Goal: Information Seeking & Learning: Learn about a topic

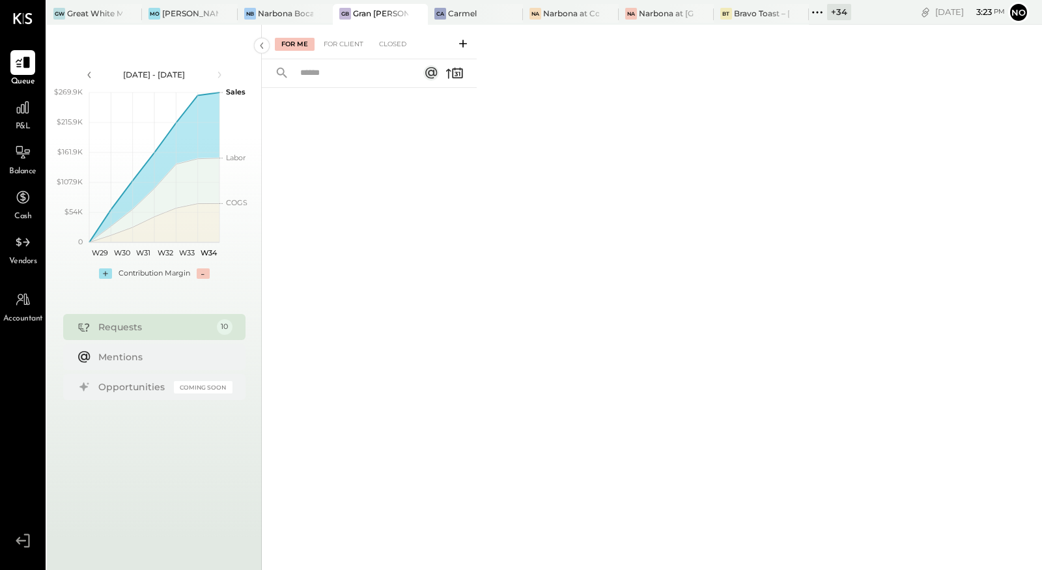
click at [16, 120] on div "P&L" at bounding box center [22, 114] width 25 height 38
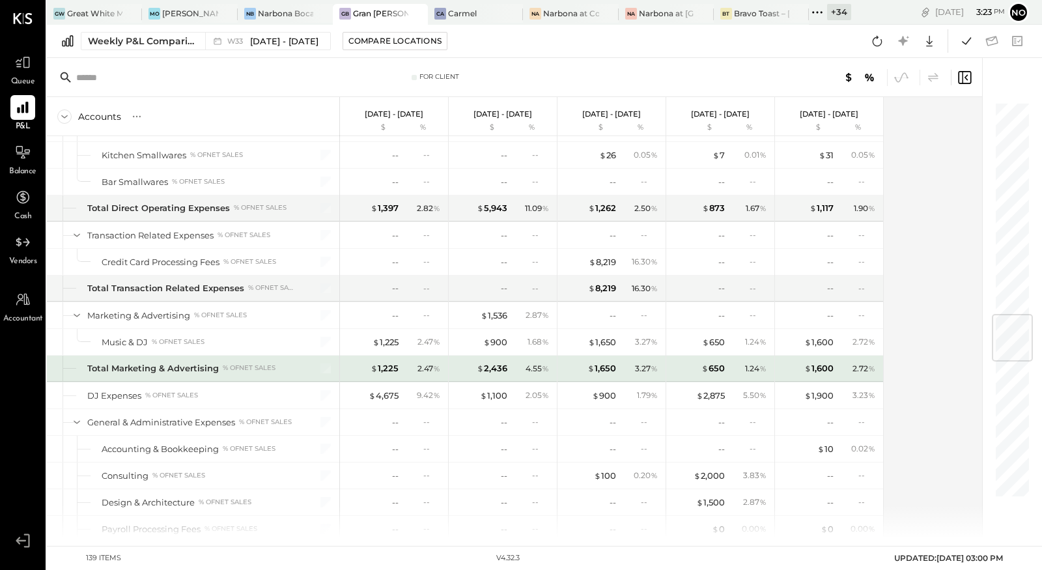
scroll to position [1814, 0]
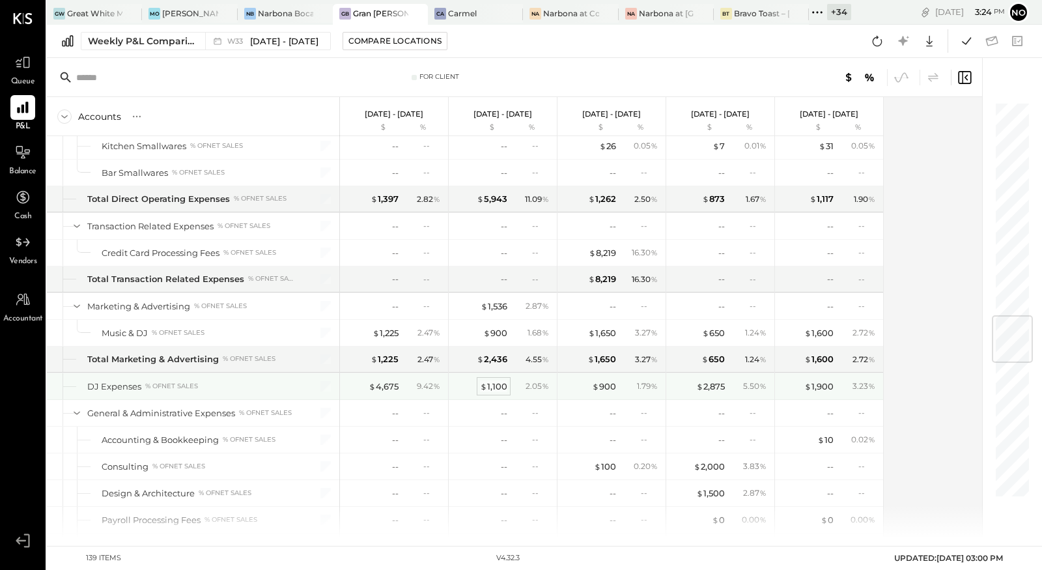
click at [499, 380] on div "$ 1,100" at bounding box center [493, 386] width 27 height 12
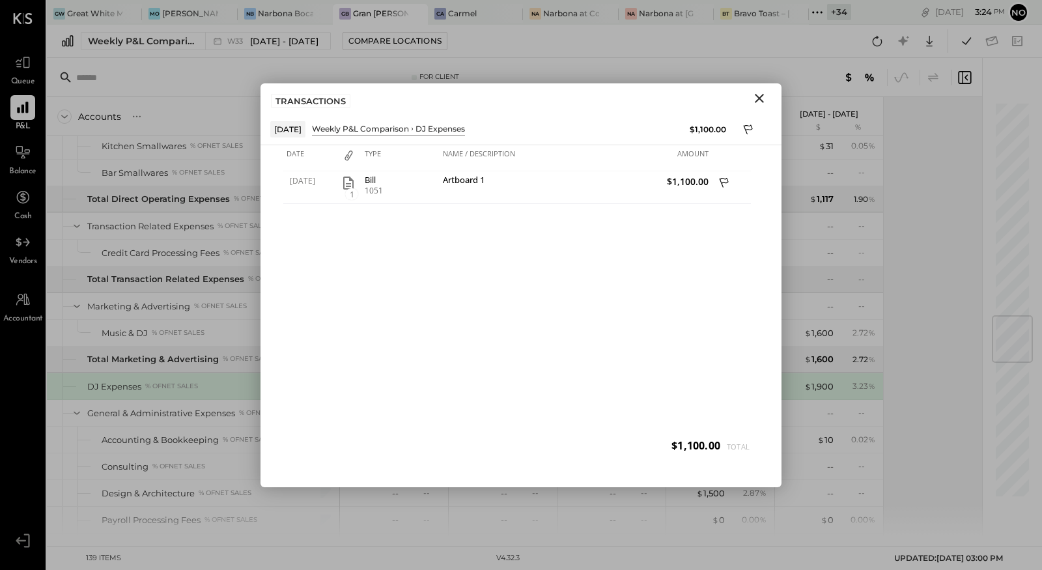
click at [760, 103] on icon "Close" at bounding box center [759, 98] width 16 height 16
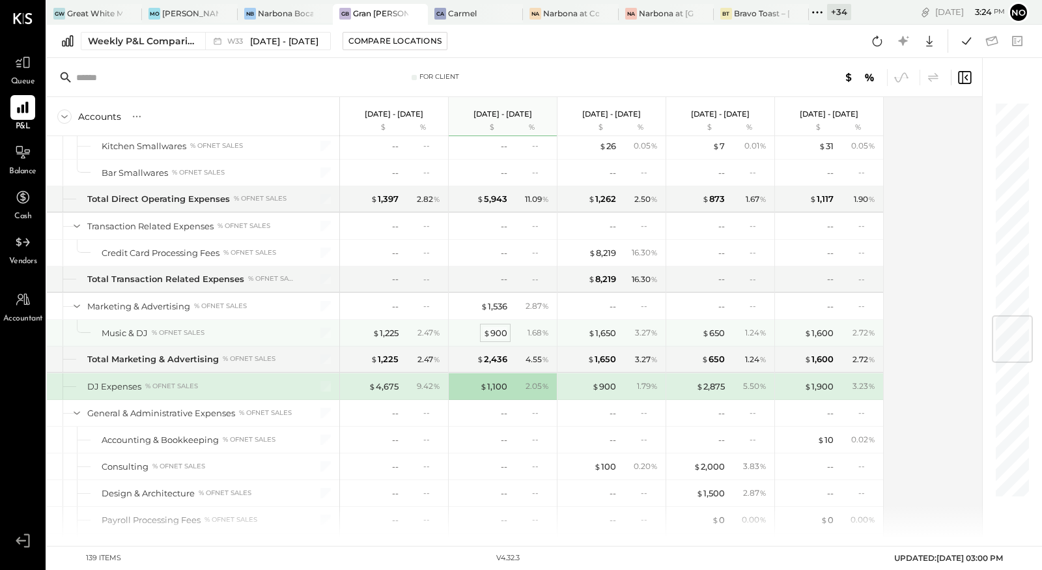
click at [493, 327] on div "$ 900" at bounding box center [495, 333] width 24 height 12
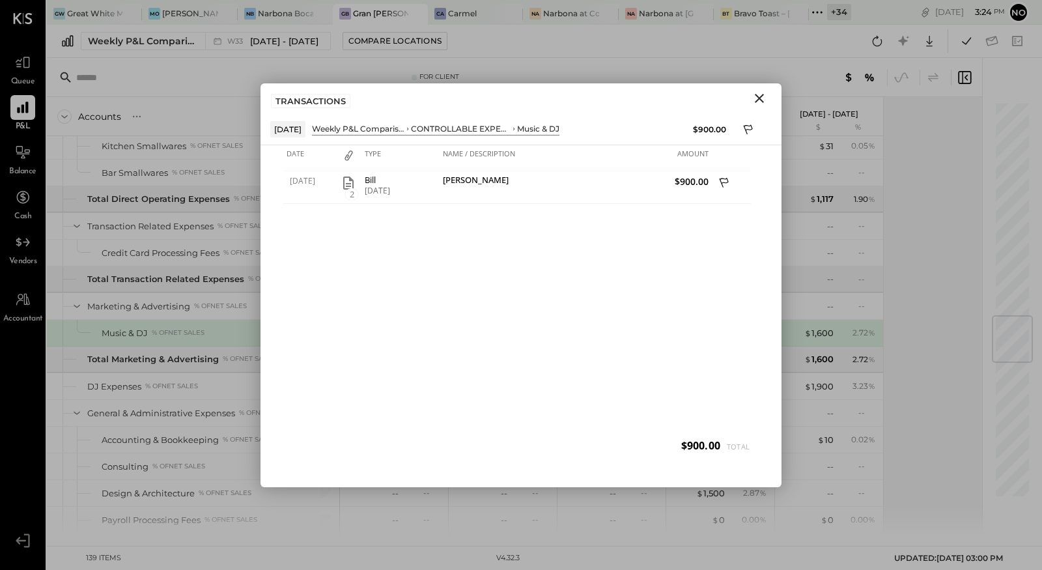
click at [758, 100] on icon "Close" at bounding box center [759, 98] width 16 height 16
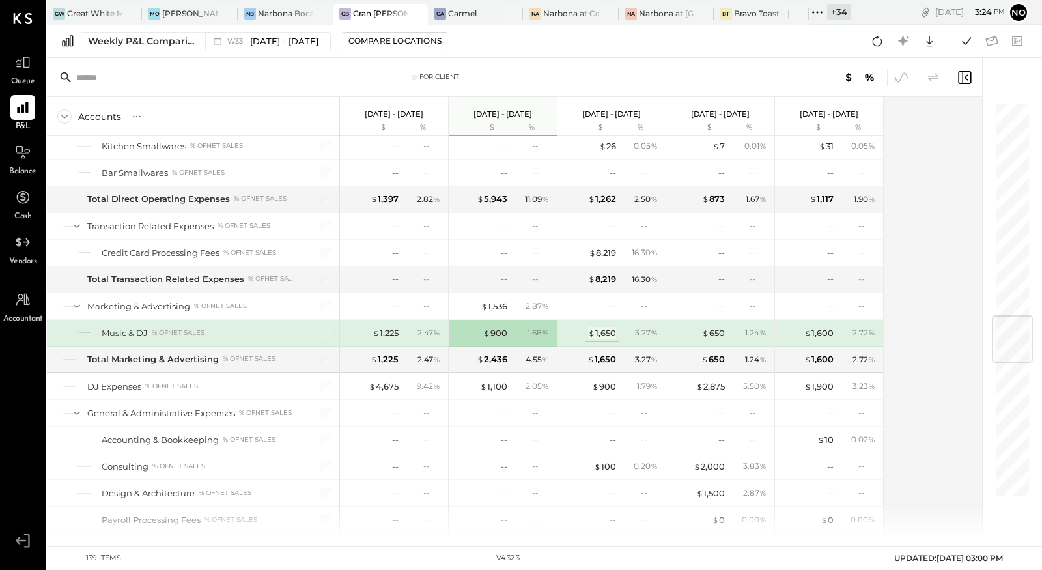
click at [609, 327] on div "$ 1,650" at bounding box center [602, 333] width 28 height 12
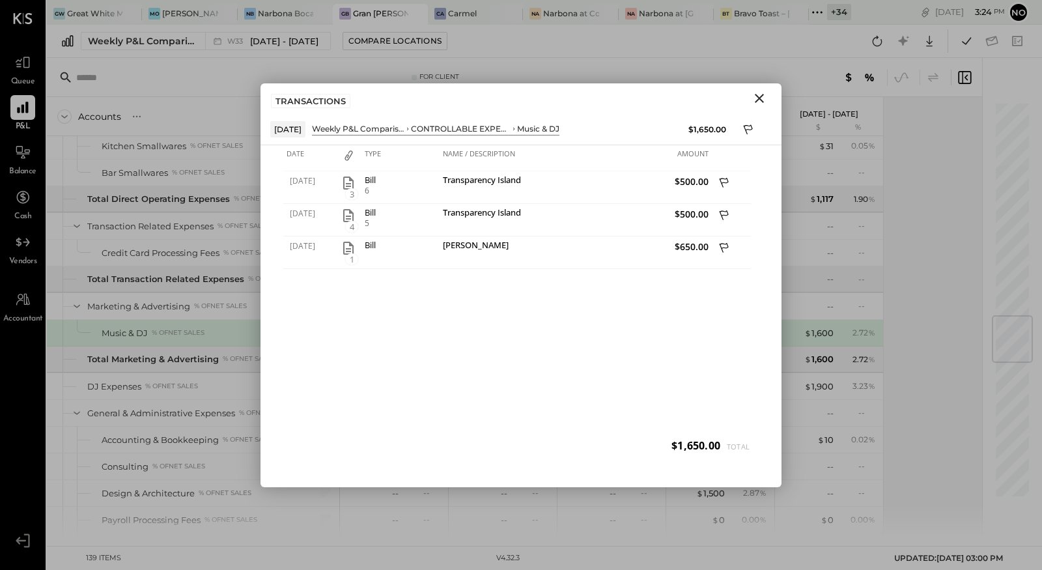
click at [759, 103] on icon "Close" at bounding box center [759, 98] width 16 height 16
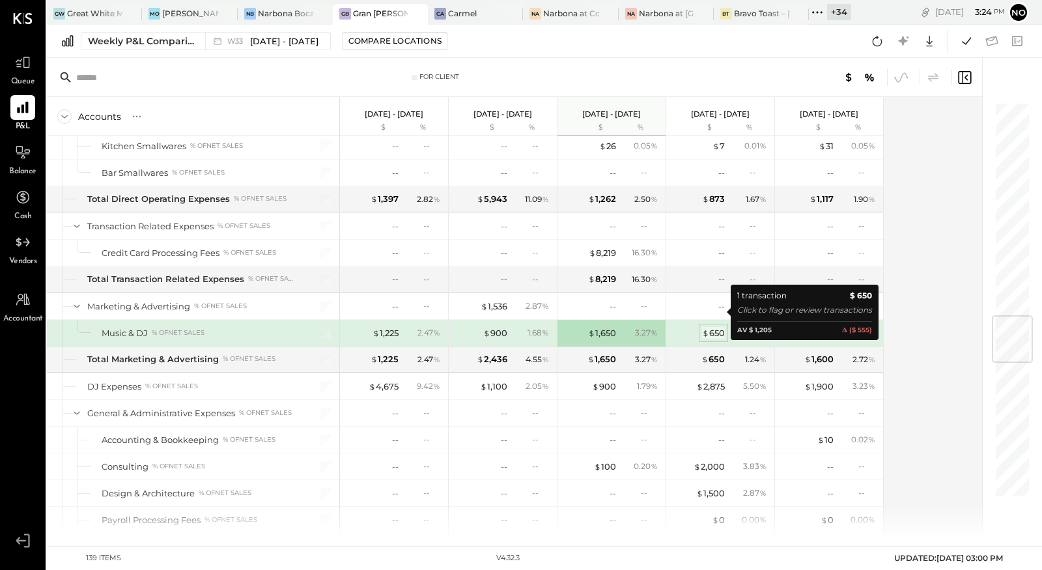
click at [717, 327] on div "$ 650" at bounding box center [713, 333] width 23 height 12
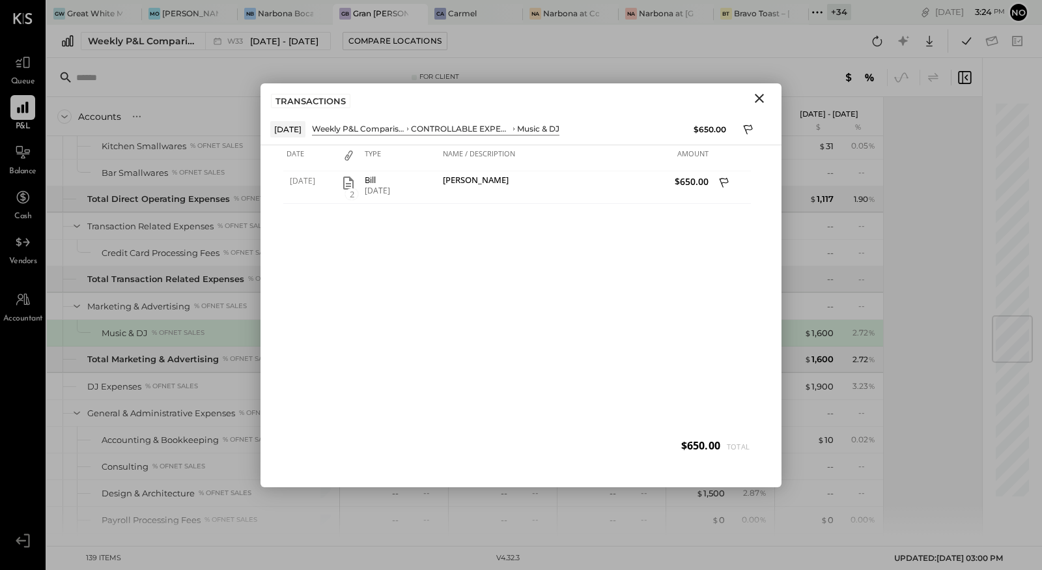
click at [762, 102] on icon "Close" at bounding box center [759, 98] width 16 height 16
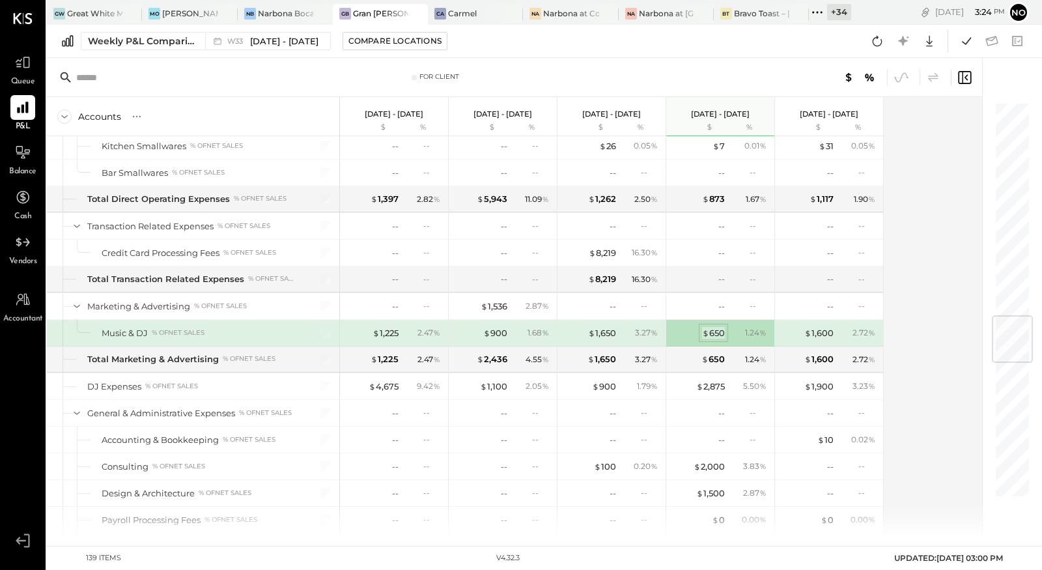
click at [719, 327] on div "$ 650" at bounding box center [713, 333] width 23 height 12
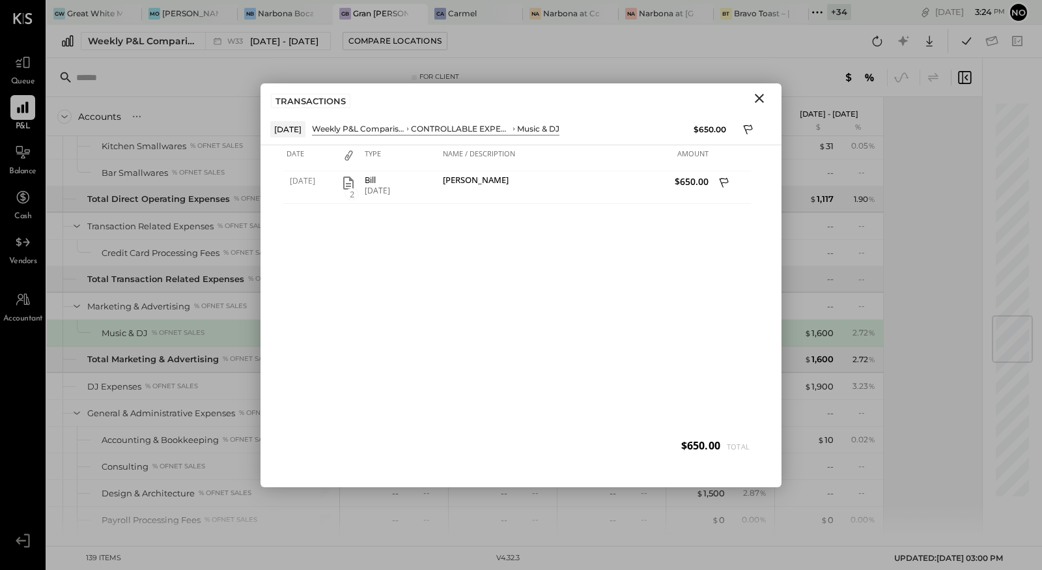
click at [764, 99] on icon "Close" at bounding box center [759, 98] width 16 height 16
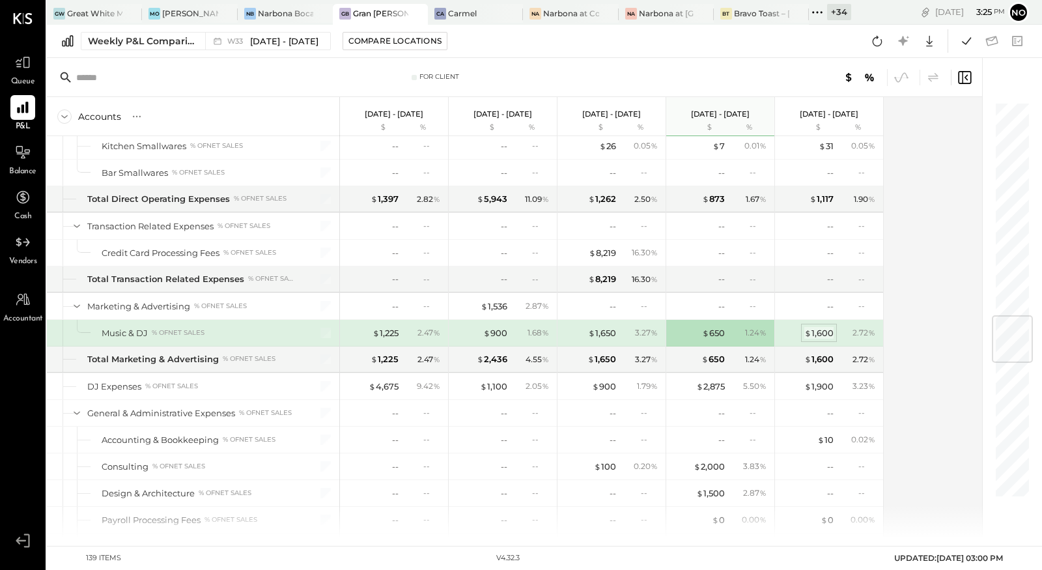
click at [824, 327] on div "$ 1,600" at bounding box center [818, 333] width 29 height 12
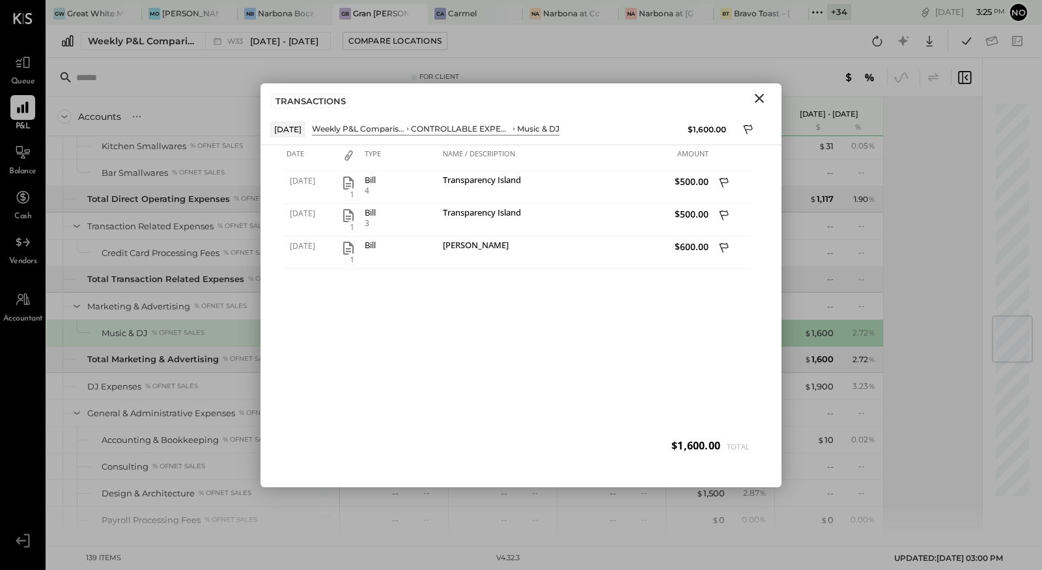
click at [770, 101] on button "Close" at bounding box center [758, 98] width 23 height 17
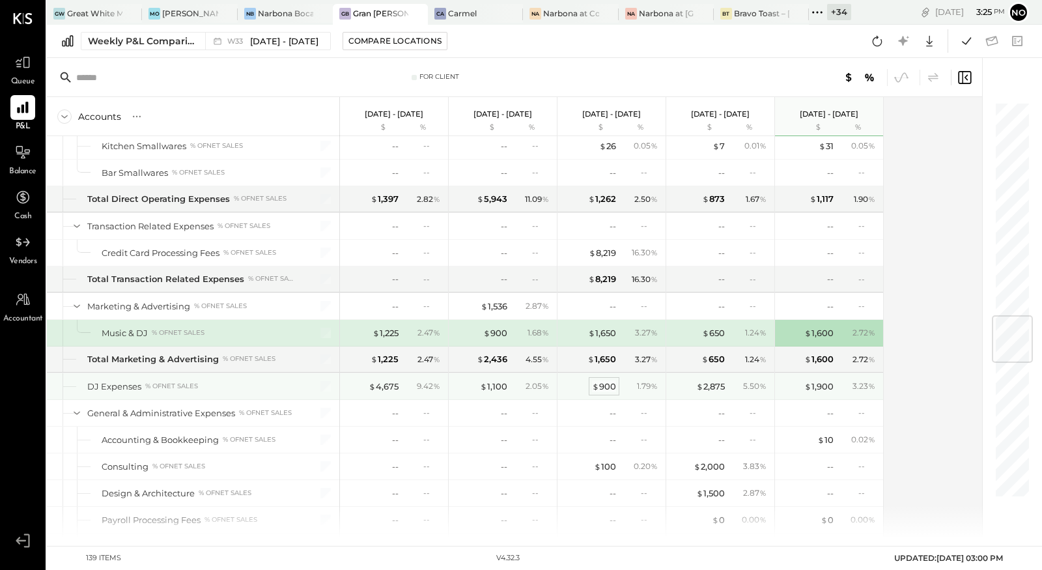
click at [601, 380] on div "$ 900" at bounding box center [604, 386] width 24 height 12
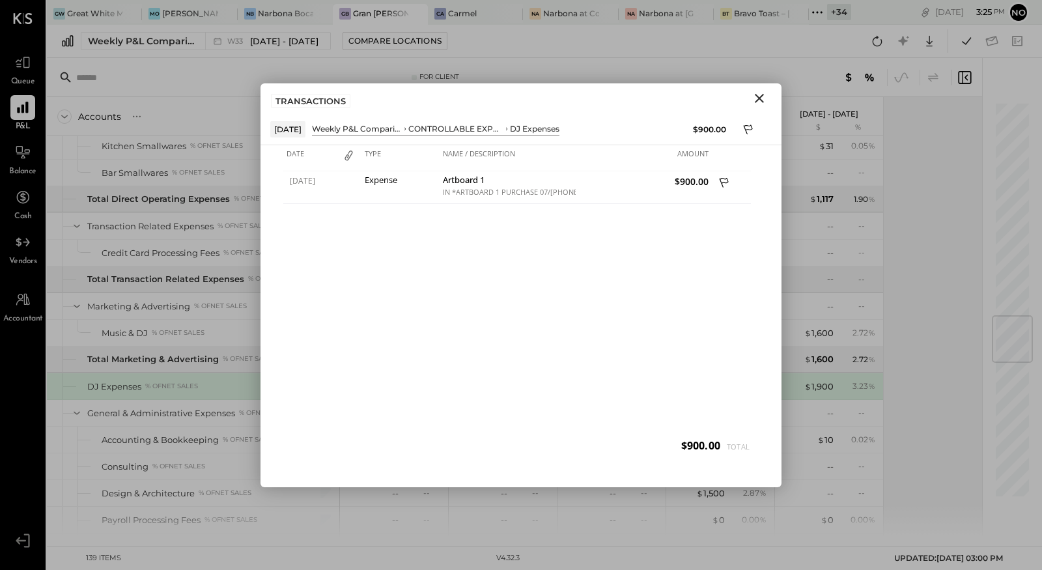
click at [760, 102] on icon "Close" at bounding box center [759, 98] width 16 height 16
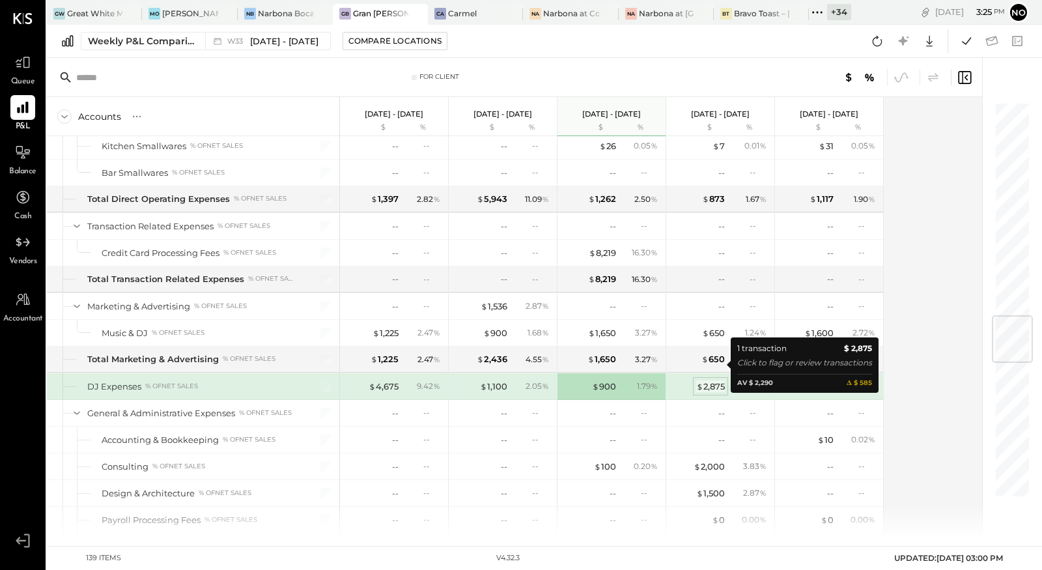
click at [712, 380] on div "$ 2,875" at bounding box center [710, 386] width 29 height 12
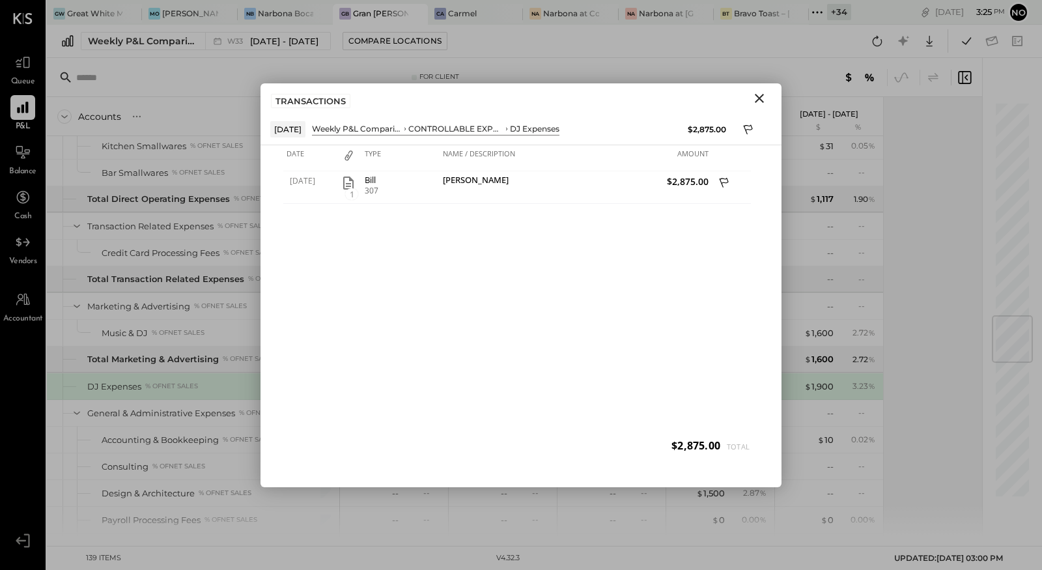
click at [757, 102] on icon "Close" at bounding box center [759, 98] width 16 height 16
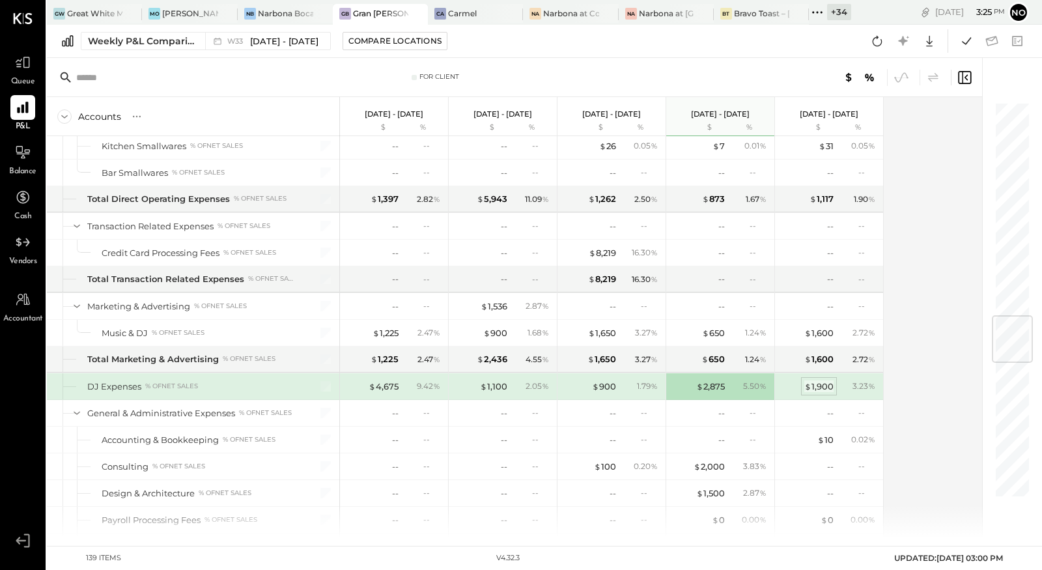
click at [820, 380] on div "$ 1,900" at bounding box center [818, 386] width 29 height 12
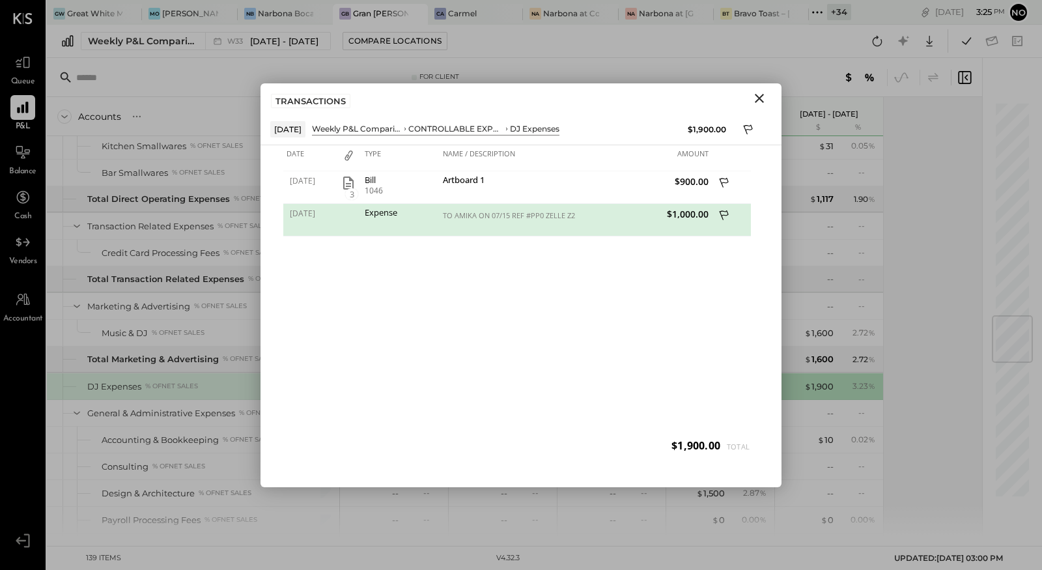
click at [761, 97] on icon "Close" at bounding box center [759, 98] width 16 height 16
